Goal: Check status: Check status

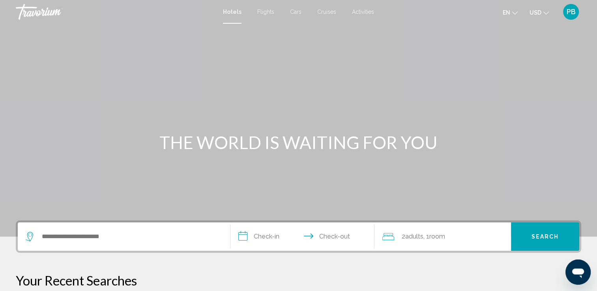
click at [566, 15] on div "PB" at bounding box center [571, 12] width 16 height 16
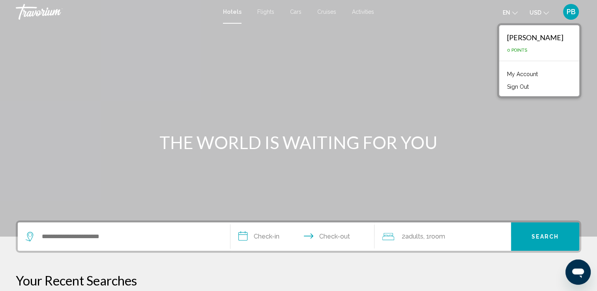
click at [538, 75] on link "My Account" at bounding box center [522, 74] width 39 height 10
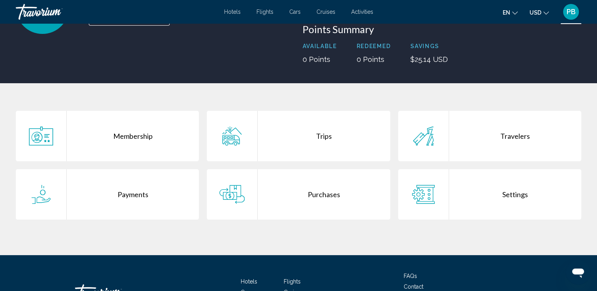
scroll to position [93, 0]
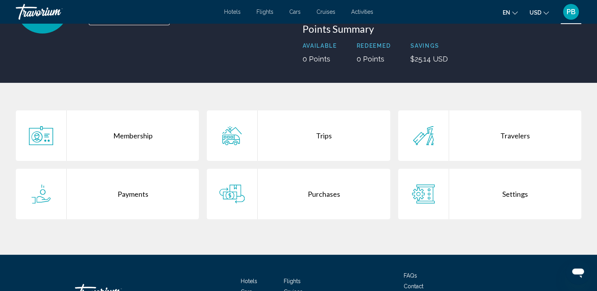
click at [331, 138] on div "Trips" at bounding box center [324, 136] width 132 height 51
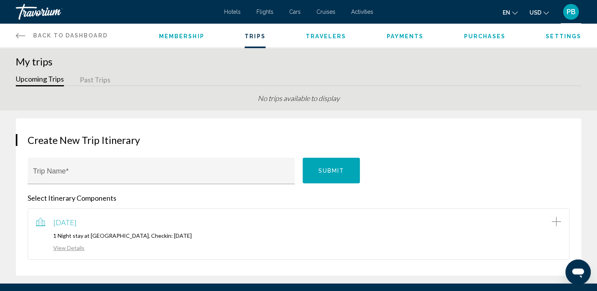
click at [73, 248] on link "View Details" at bounding box center [60, 248] width 49 height 7
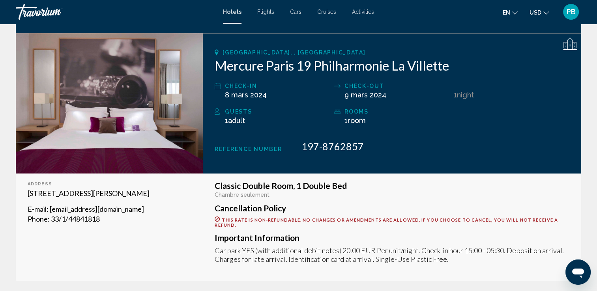
scroll to position [106, 0]
